Goal: Task Accomplishment & Management: Use online tool/utility

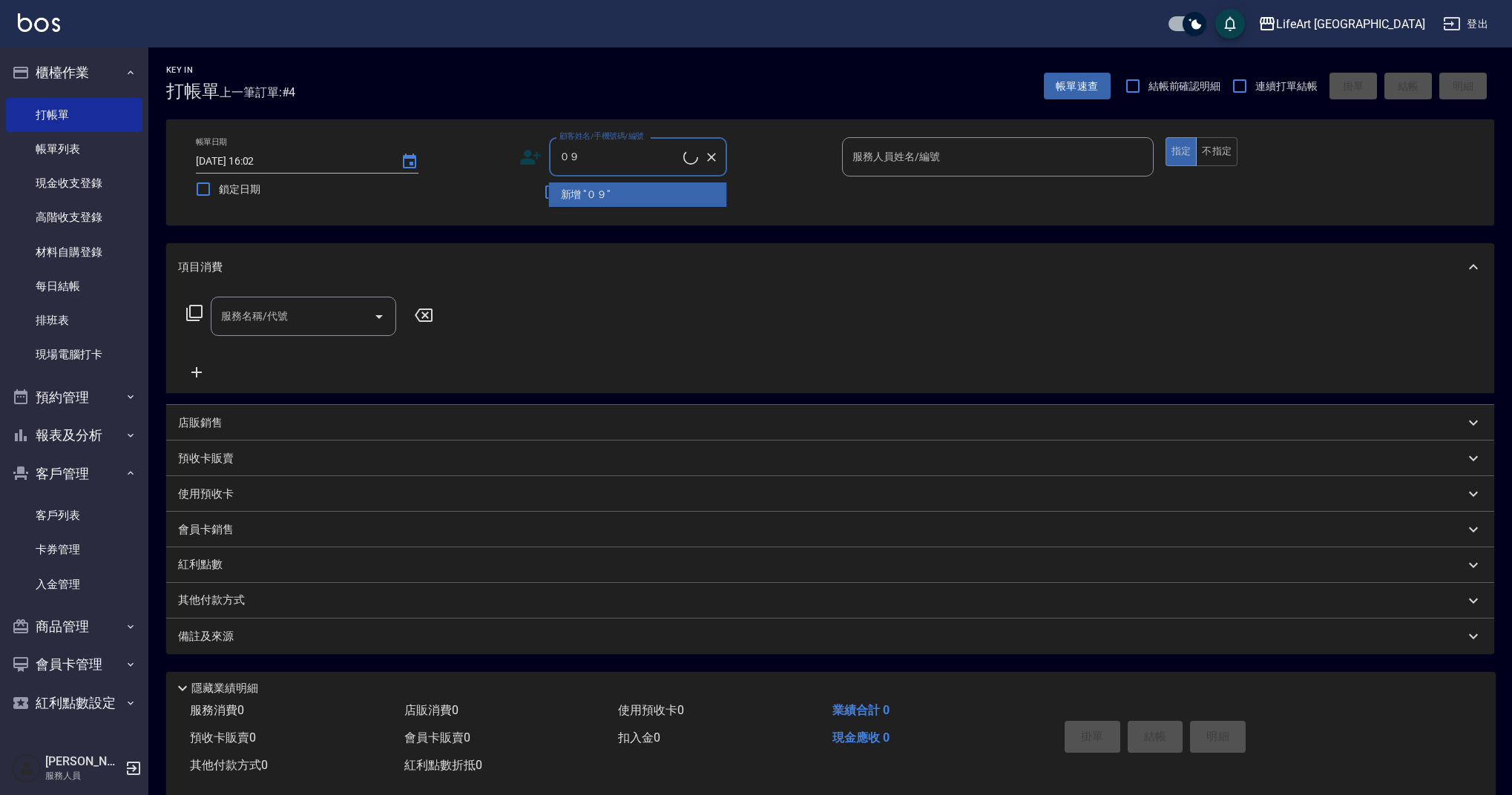
type input "０"
click at [575, 157] on input "0983585419" at bounding box center [627, 157] width 142 height 26
click at [629, 198] on li "[PERSON_NAME]/0981585419/null" at bounding box center [637, 195] width 178 height 24
type input "[PERSON_NAME]/0981585419/null"
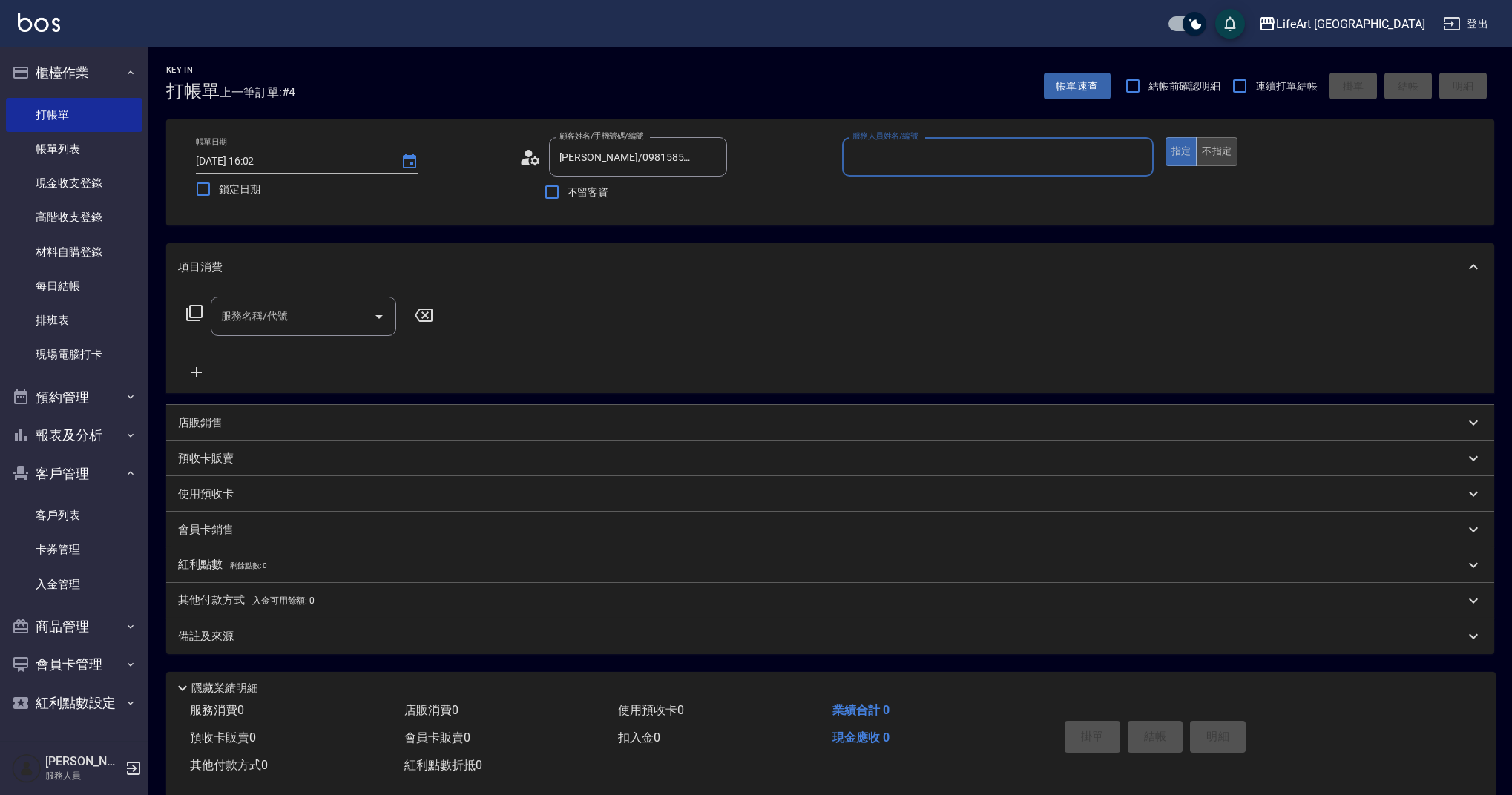
click at [1203, 157] on button "不指定" at bounding box center [1217, 152] width 42 height 29
click at [880, 168] on input "服務人員姓名/編號" at bounding box center [998, 157] width 299 height 26
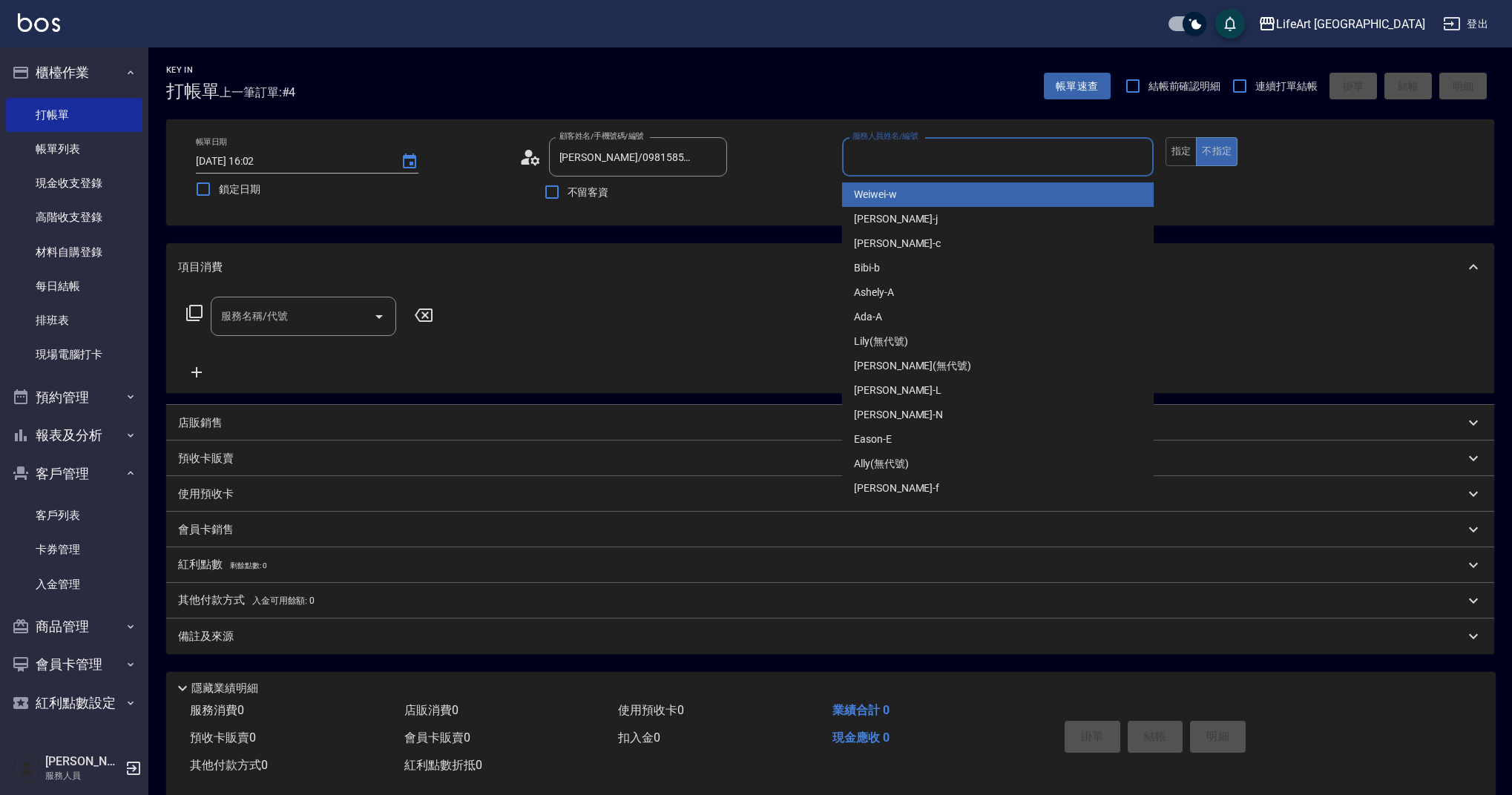
click at [874, 190] on span "Weiwei -w" at bounding box center [875, 194] width 43 height 15
type input "Weiwei-w"
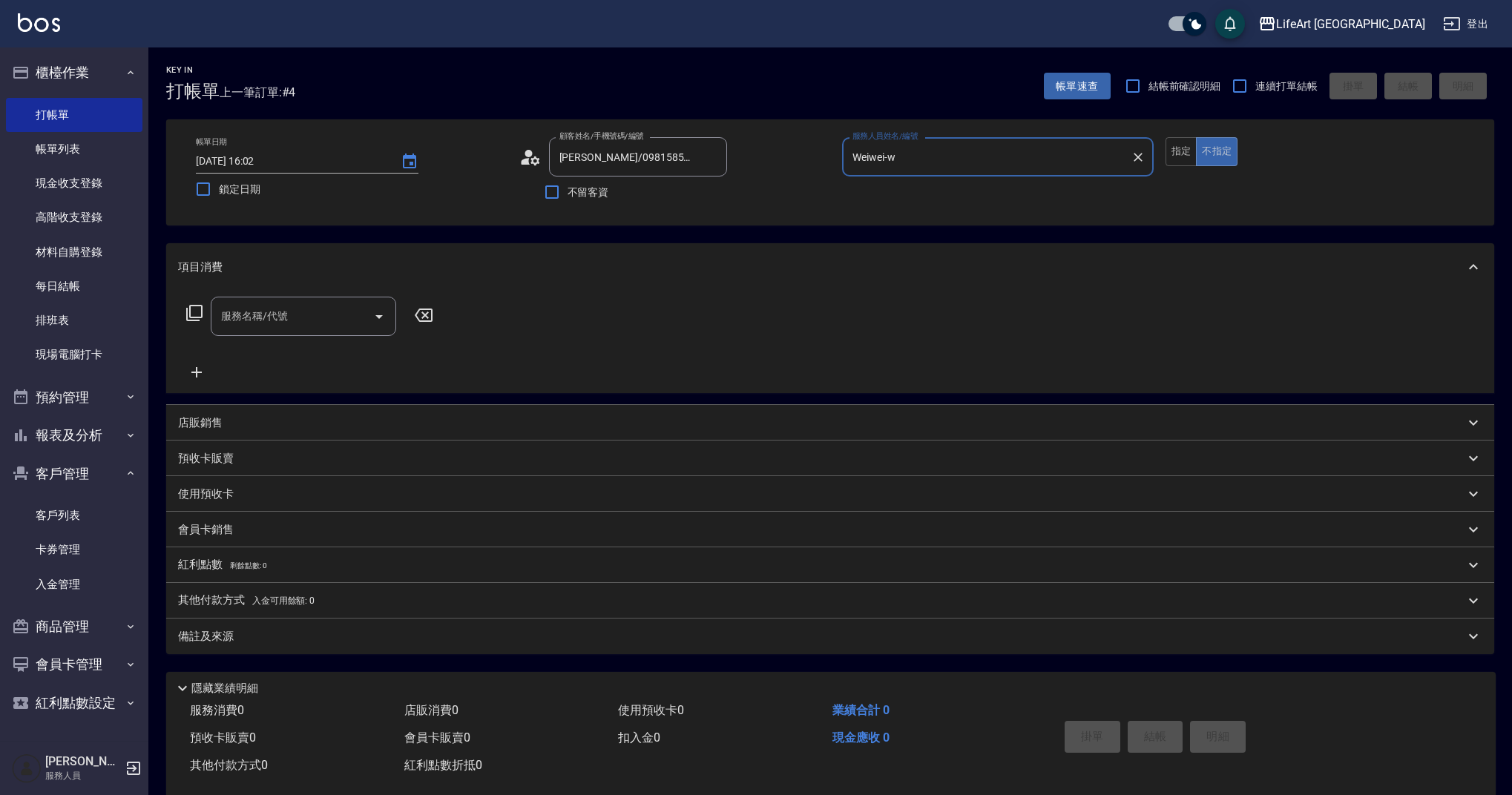
click at [246, 305] on div "服務名稱/代號 服務名稱/代號" at bounding box center [303, 316] width 185 height 39
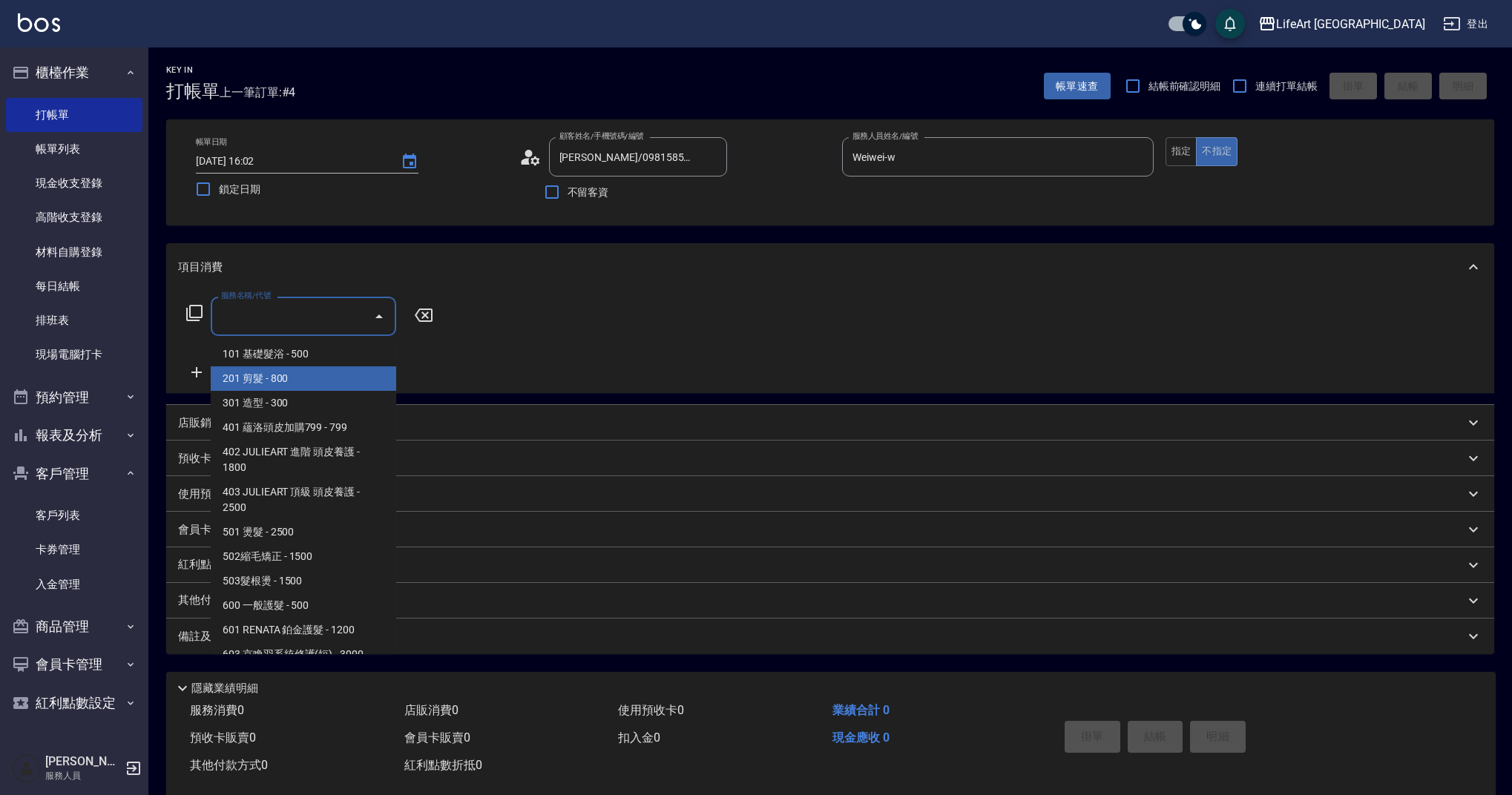
click at [249, 376] on span "201 剪髮 - 800" at bounding box center [303, 378] width 185 height 24
type input "201 剪髮(201)"
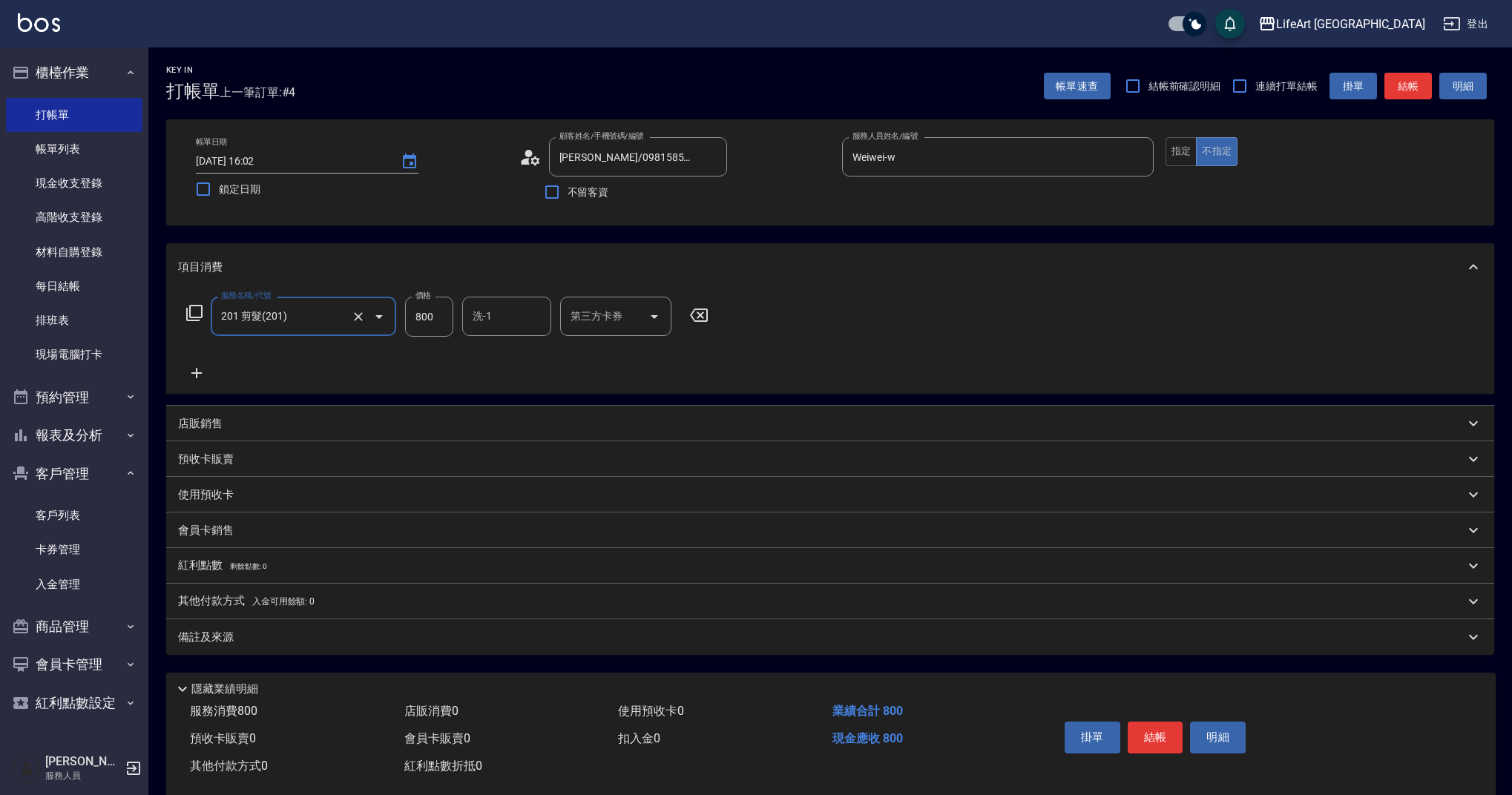
click at [200, 375] on icon at bounding box center [196, 373] width 37 height 18
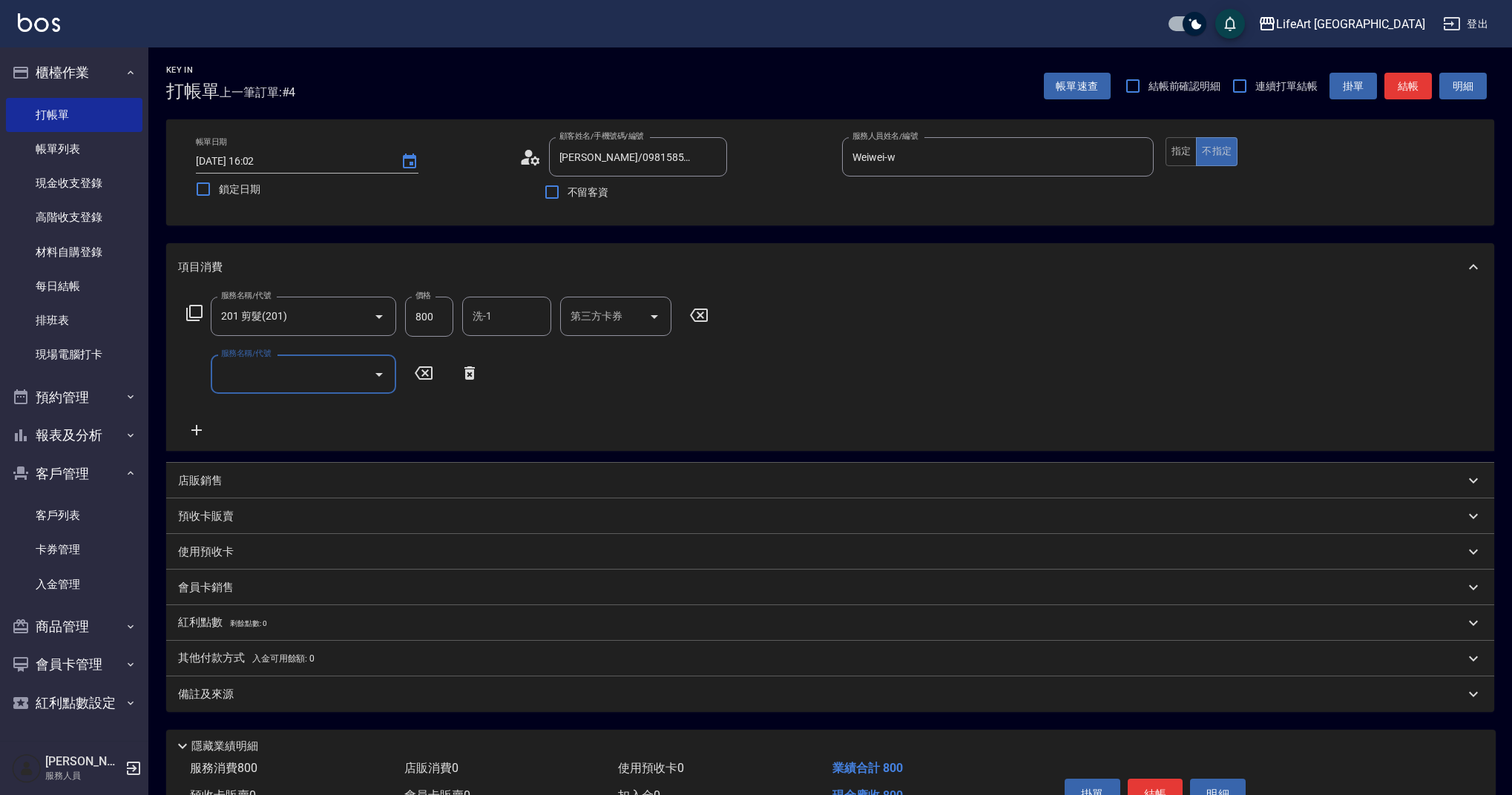
click at [237, 381] on input "服務名稱/代號" at bounding box center [292, 374] width 150 height 26
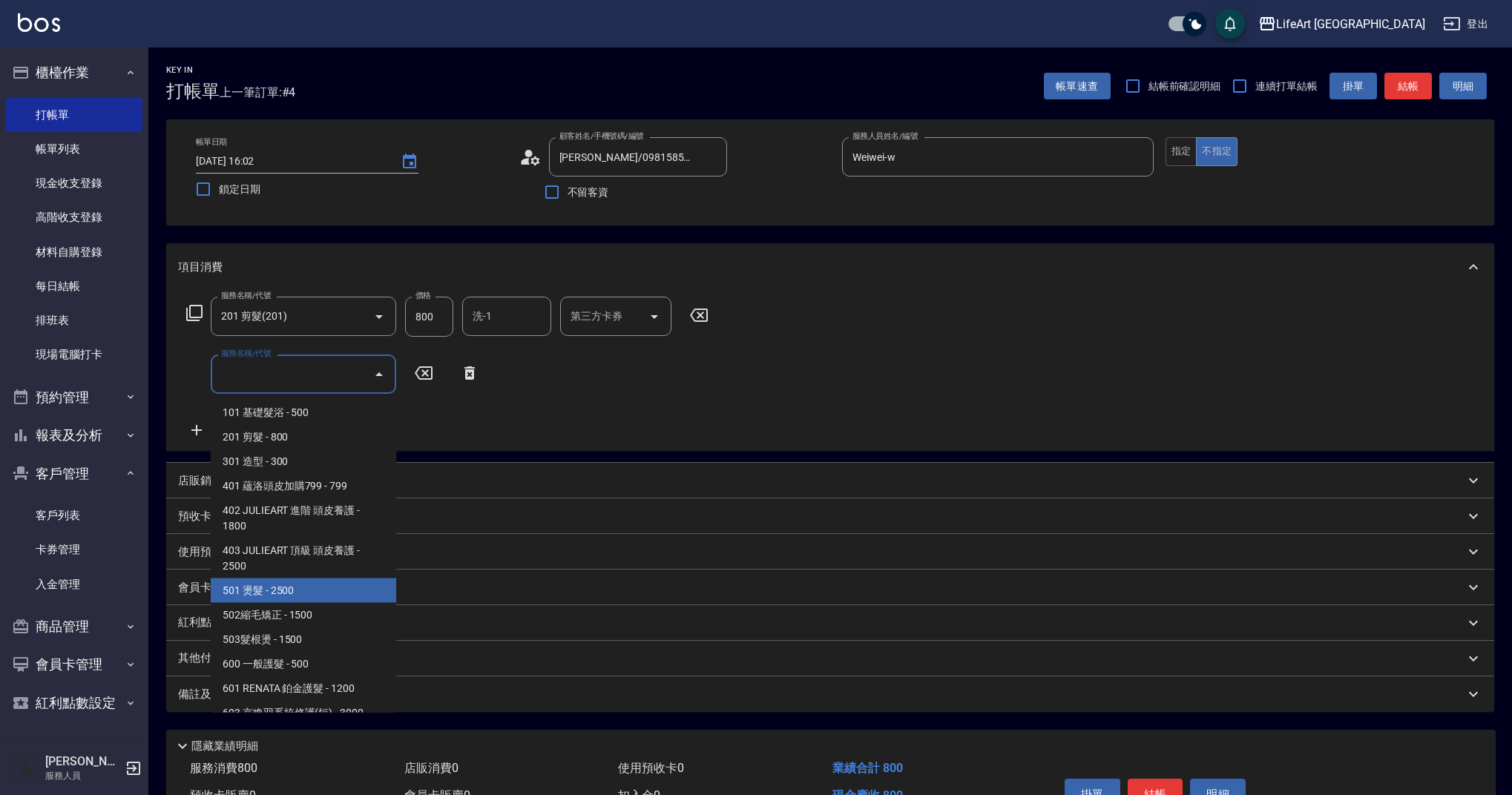
click at [244, 587] on span "501 燙髮 - 2500" at bounding box center [303, 591] width 185 height 24
type input "501 燙髮(501)"
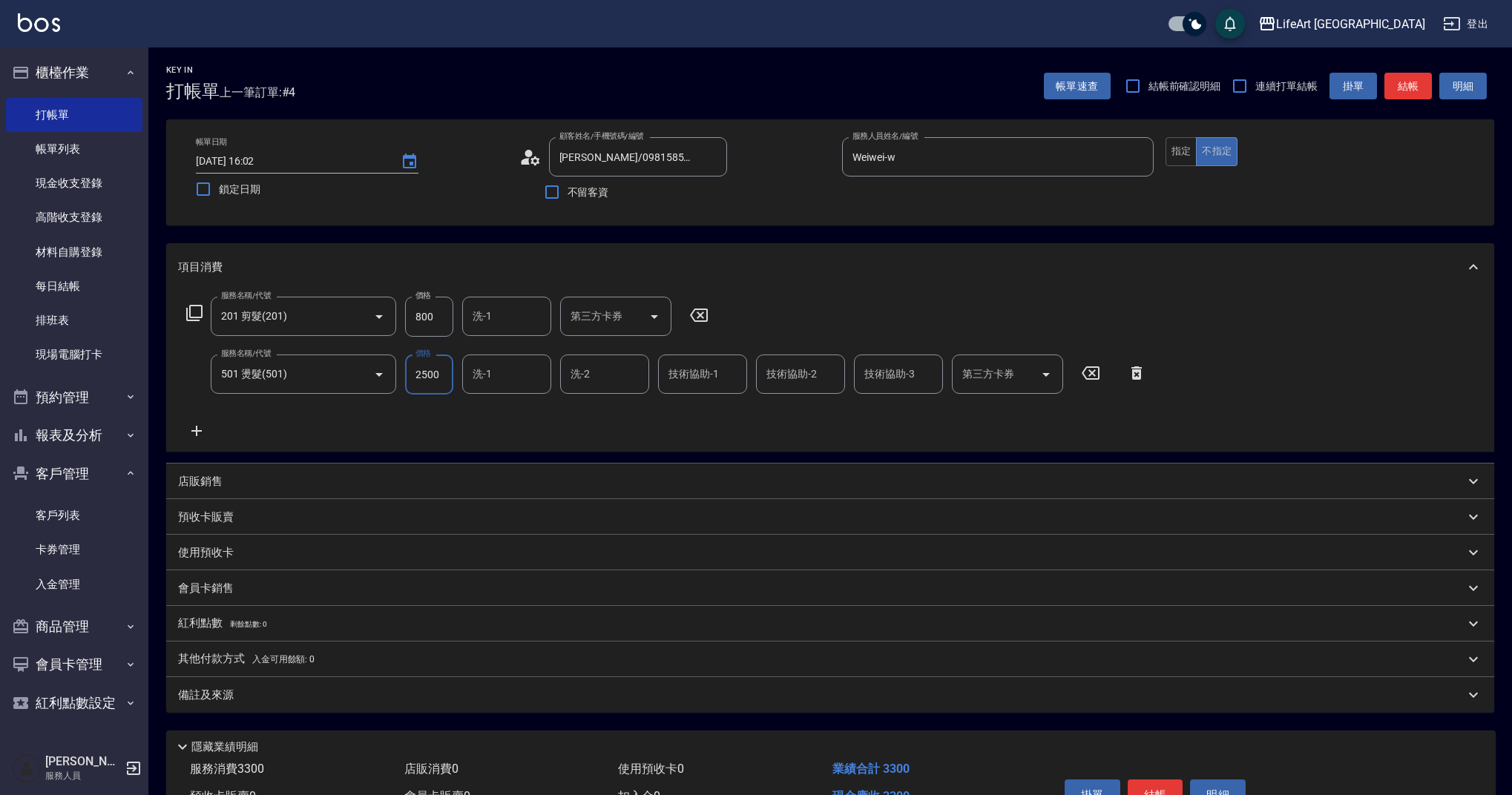
drag, startPoint x: 443, startPoint y: 377, endPoint x: 402, endPoint y: 373, distance: 41.2
click at [402, 373] on div "服務名稱/代號 501 燙髮(501) 服務名稱/代號 價格 2500 價格 洗-1 洗-1 洗-2 洗-2 技術協助-1 技術協助-1 技術協助-2 技術協…" at bounding box center [666, 375] width 977 height 40
type input "1000"
drag, startPoint x: 437, startPoint y: 315, endPoint x: 393, endPoint y: 315, distance: 44.0
click at [393, 315] on div "服務名稱/代號 201 剪髮(201) 服務名稱/代號 價格 800 價格 洗-1 洗-1 第三方卡券 第三方卡券" at bounding box center [447, 317] width 539 height 40
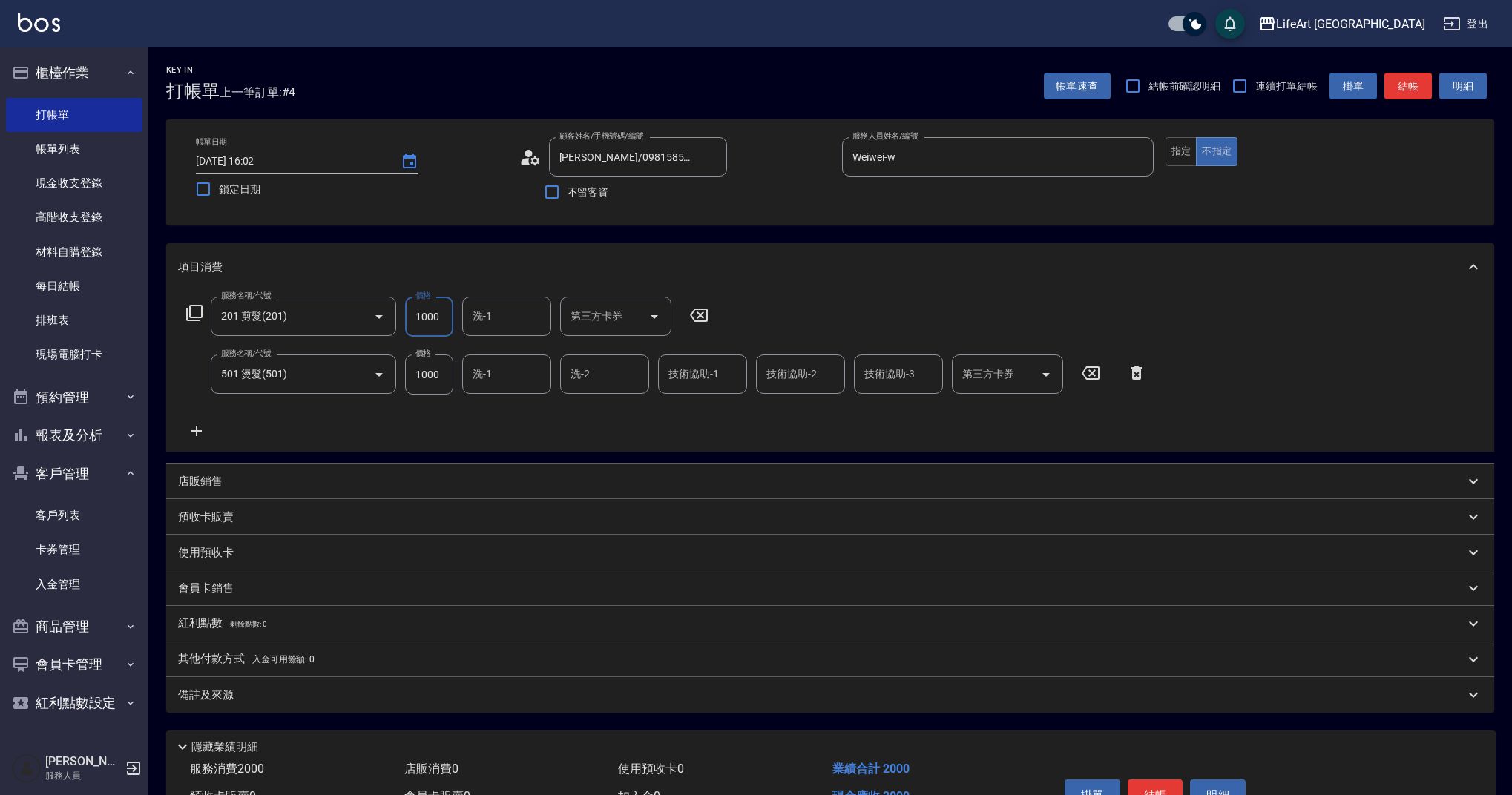
type input "1000"
click at [205, 693] on p "備註及來源" at bounding box center [205, 695] width 56 height 15
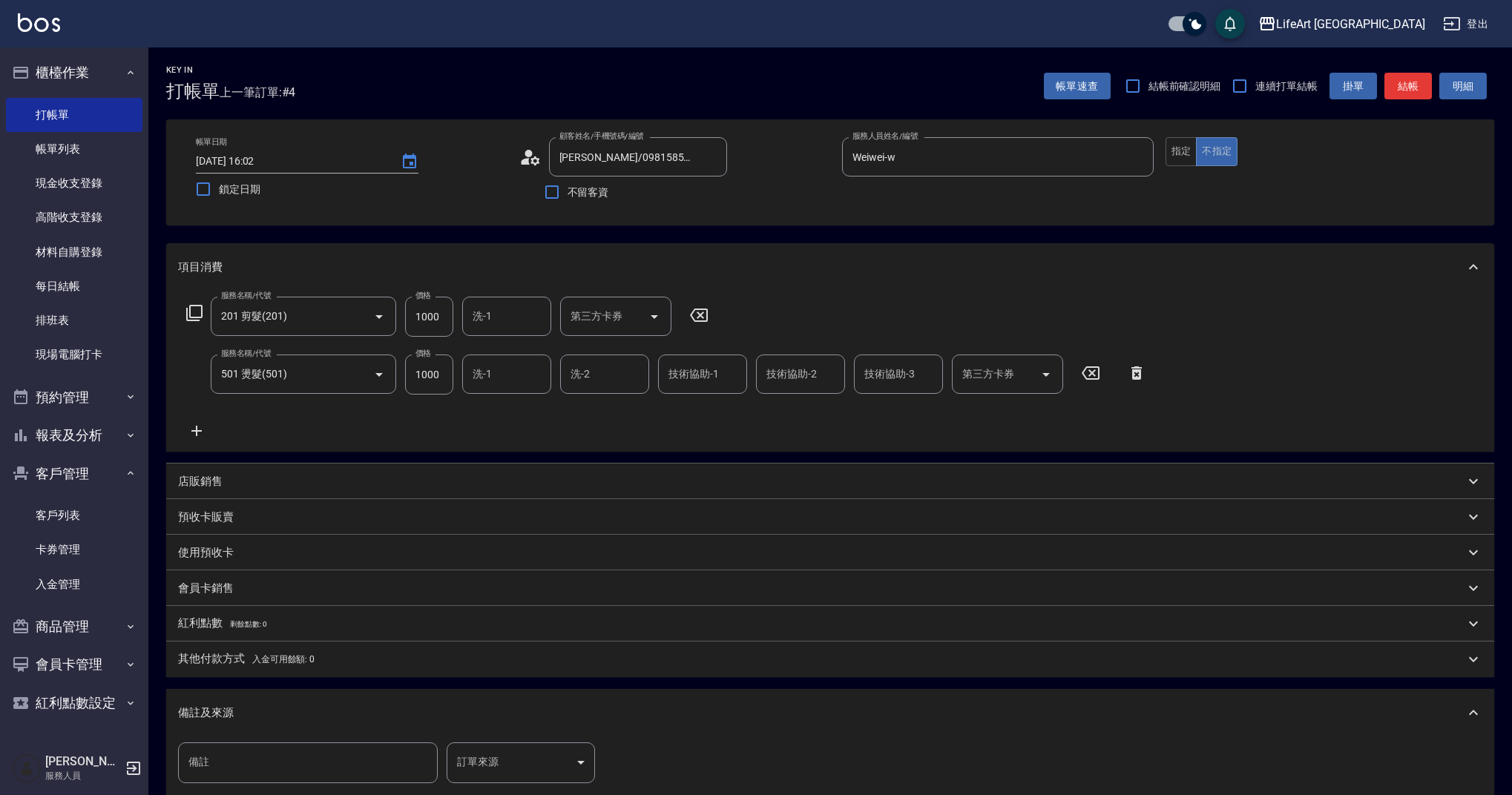
click at [208, 767] on input "備註" at bounding box center [307, 763] width 260 height 40
type input "u"
type input "壓貼"
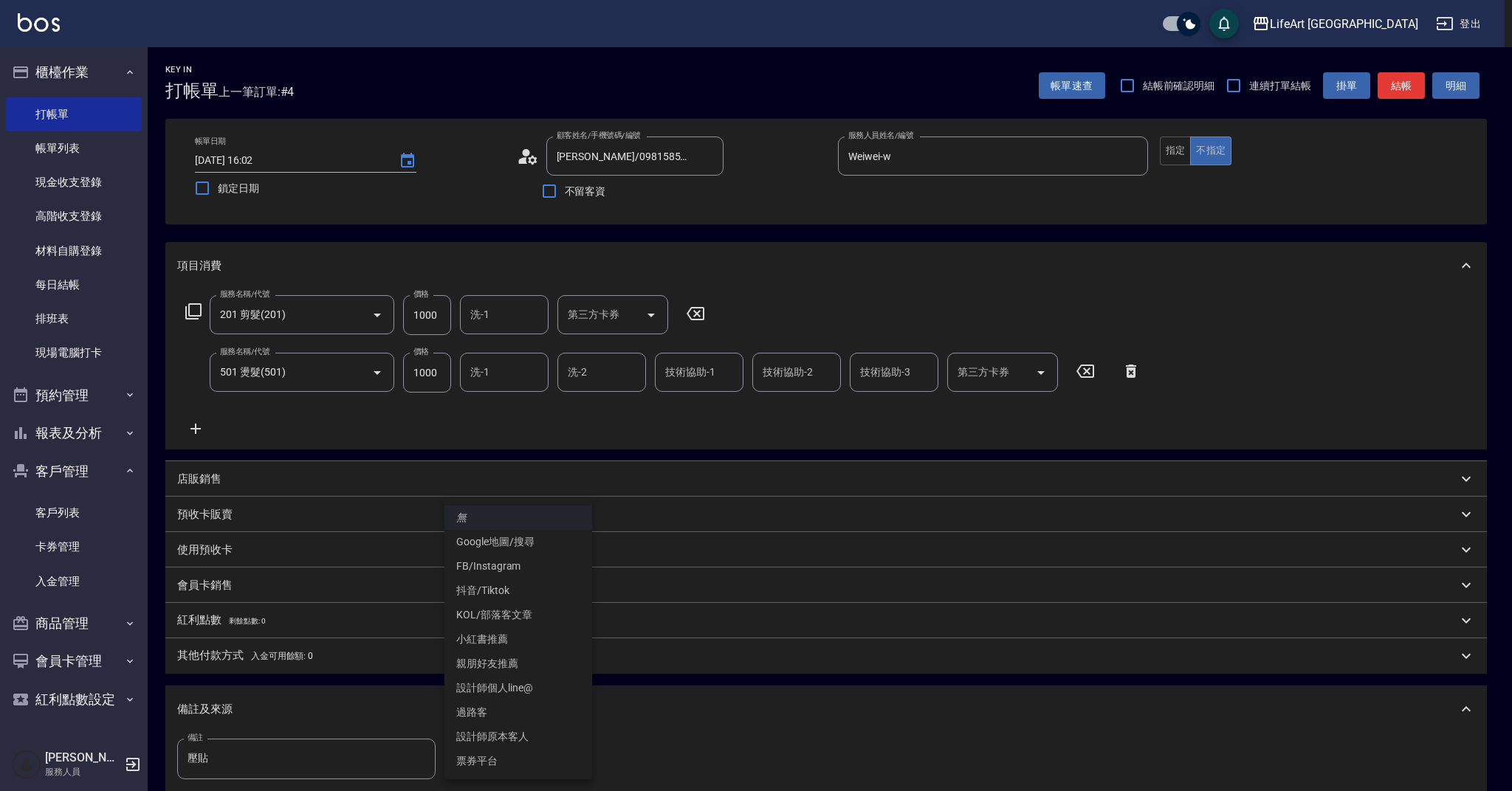
click at [520, 772] on body "LifeArt 蘆洲 登出 櫃檯作業 打帳單 帳單列表 現金收支登錄 高階收支登錄 材料自購登錄 每日結帳 排班表 現場電腦打卡 預約管理 預約管理 單日預約…" at bounding box center [756, 484] width 1512 height 970
drag, startPoint x: 1511, startPoint y: 468, endPoint x: 1501, endPoint y: 585, distance: 117.4
click at [1501, 585] on div at bounding box center [756, 396] width 1512 height 791
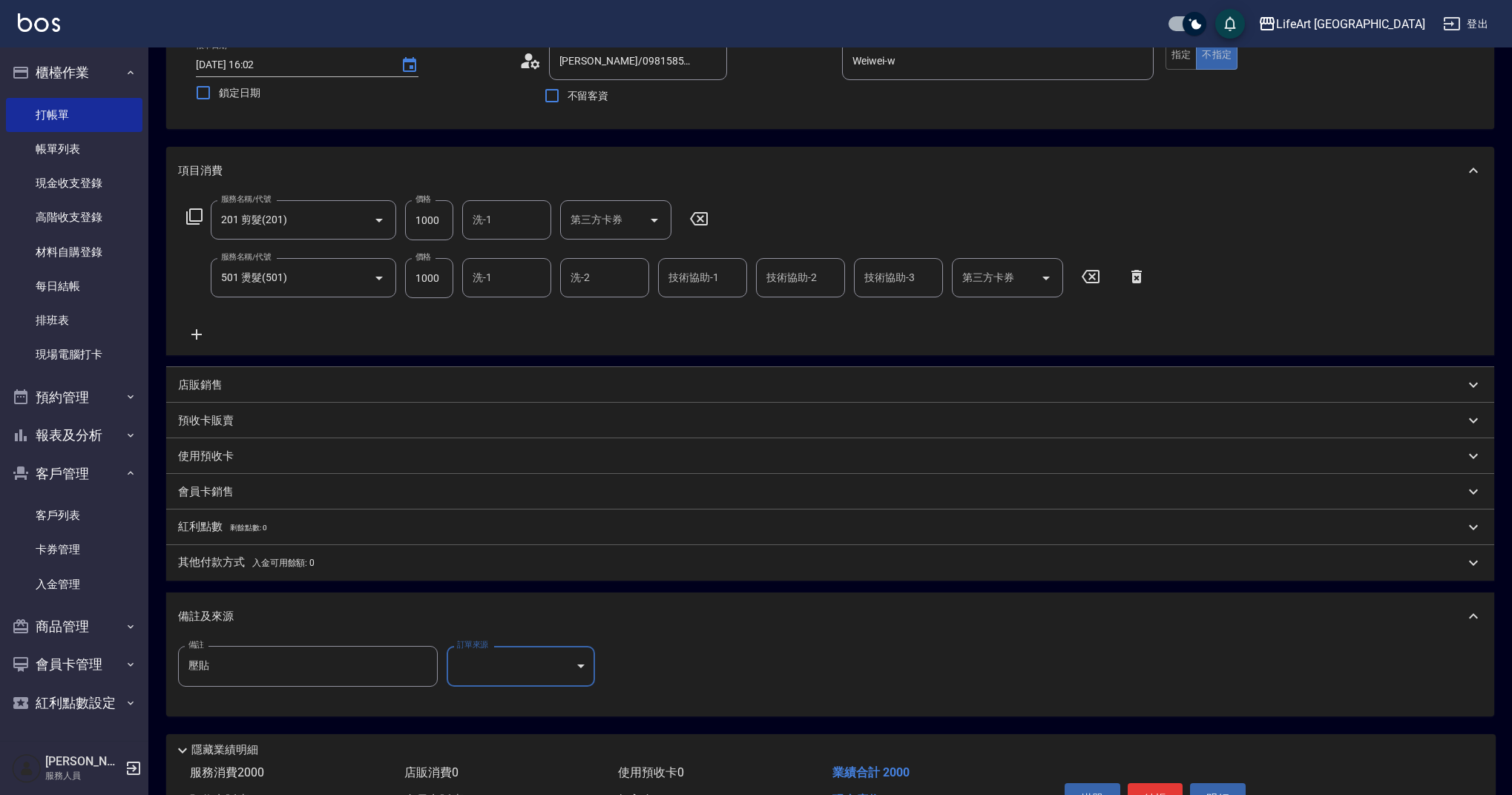
scroll to position [136, 0]
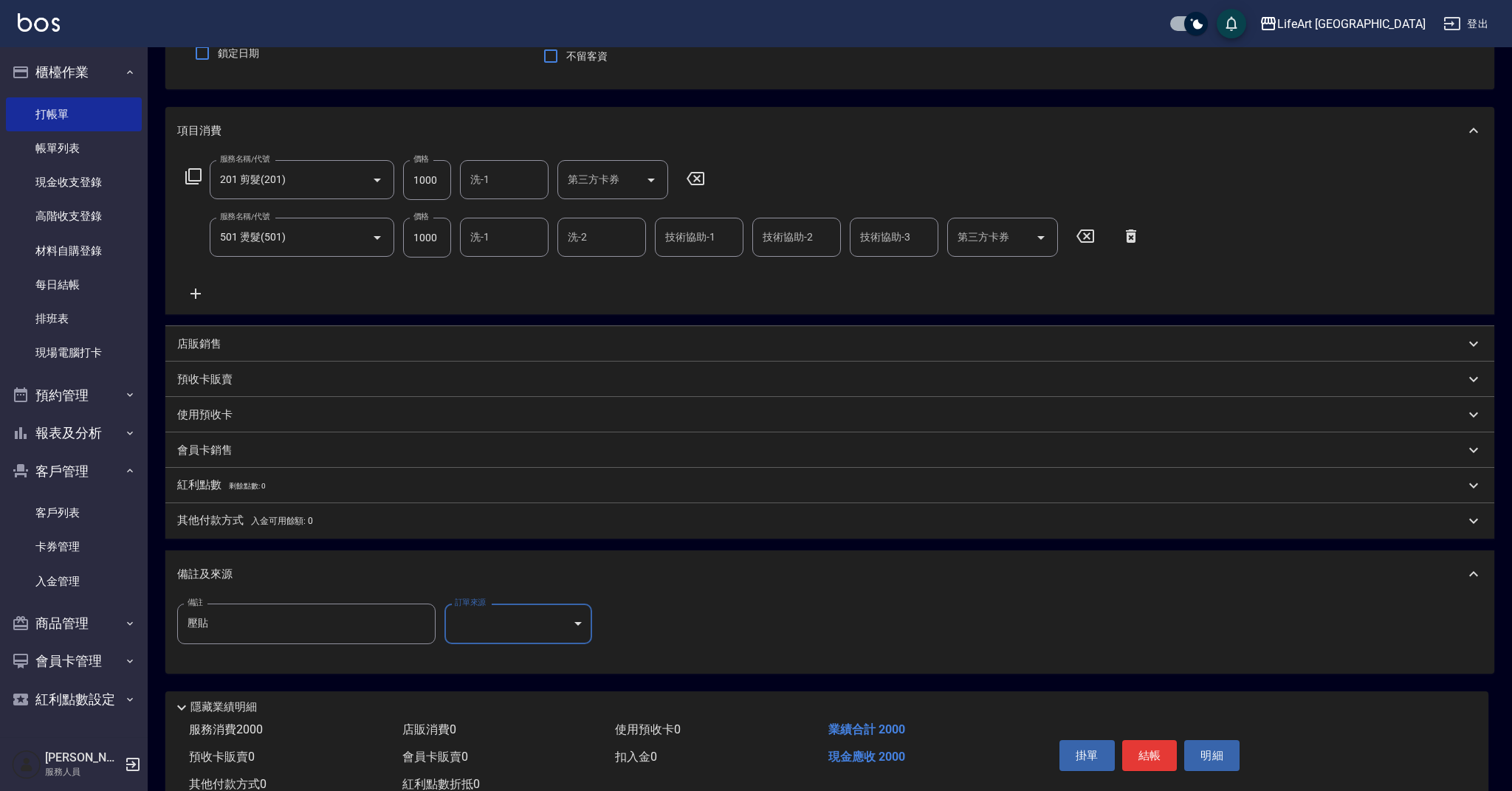
click at [509, 632] on body "LifeArt 蘆洲 登出 櫃檯作業 打帳單 帳單列表 現金收支登錄 高階收支登錄 材料自購登錄 每日結帳 排班表 現場電腦打卡 預約管理 預約管理 單日預約…" at bounding box center [756, 349] width 1512 height 970
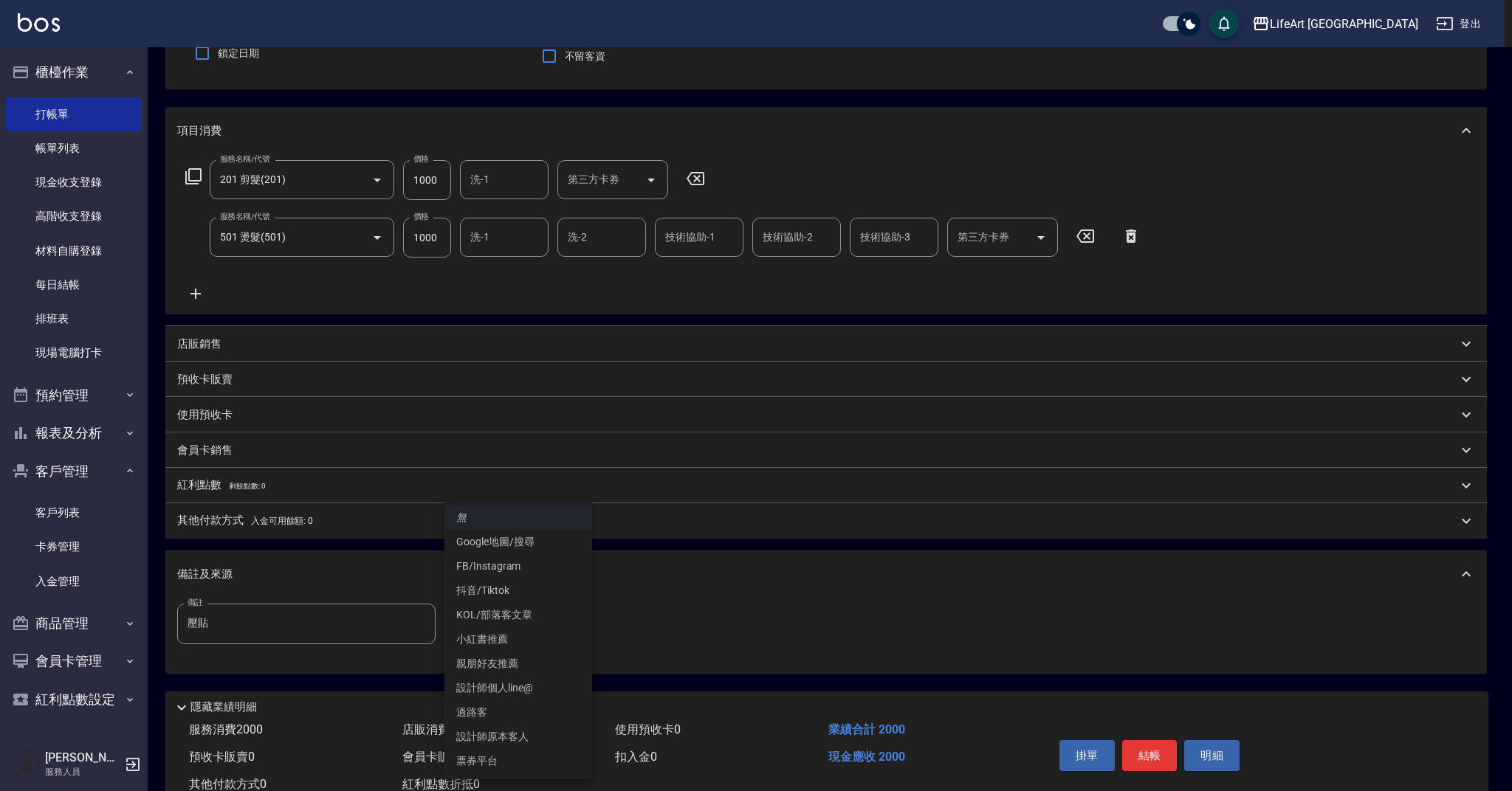
click at [509, 510] on li "無" at bounding box center [518, 518] width 147 height 24
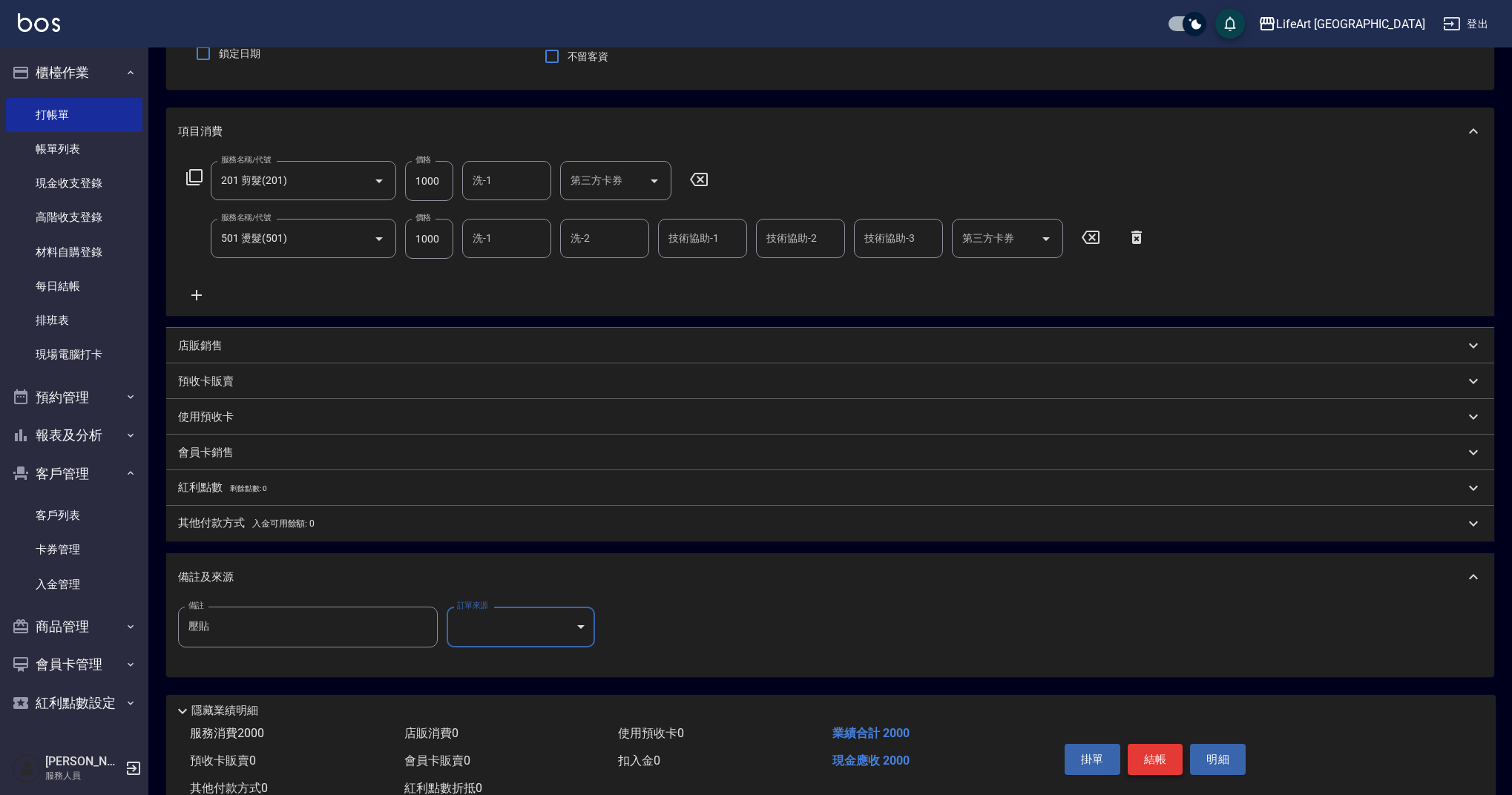
click at [1172, 764] on button "結帳" at bounding box center [1155, 760] width 56 height 31
